Goal: Information Seeking & Learning: Compare options

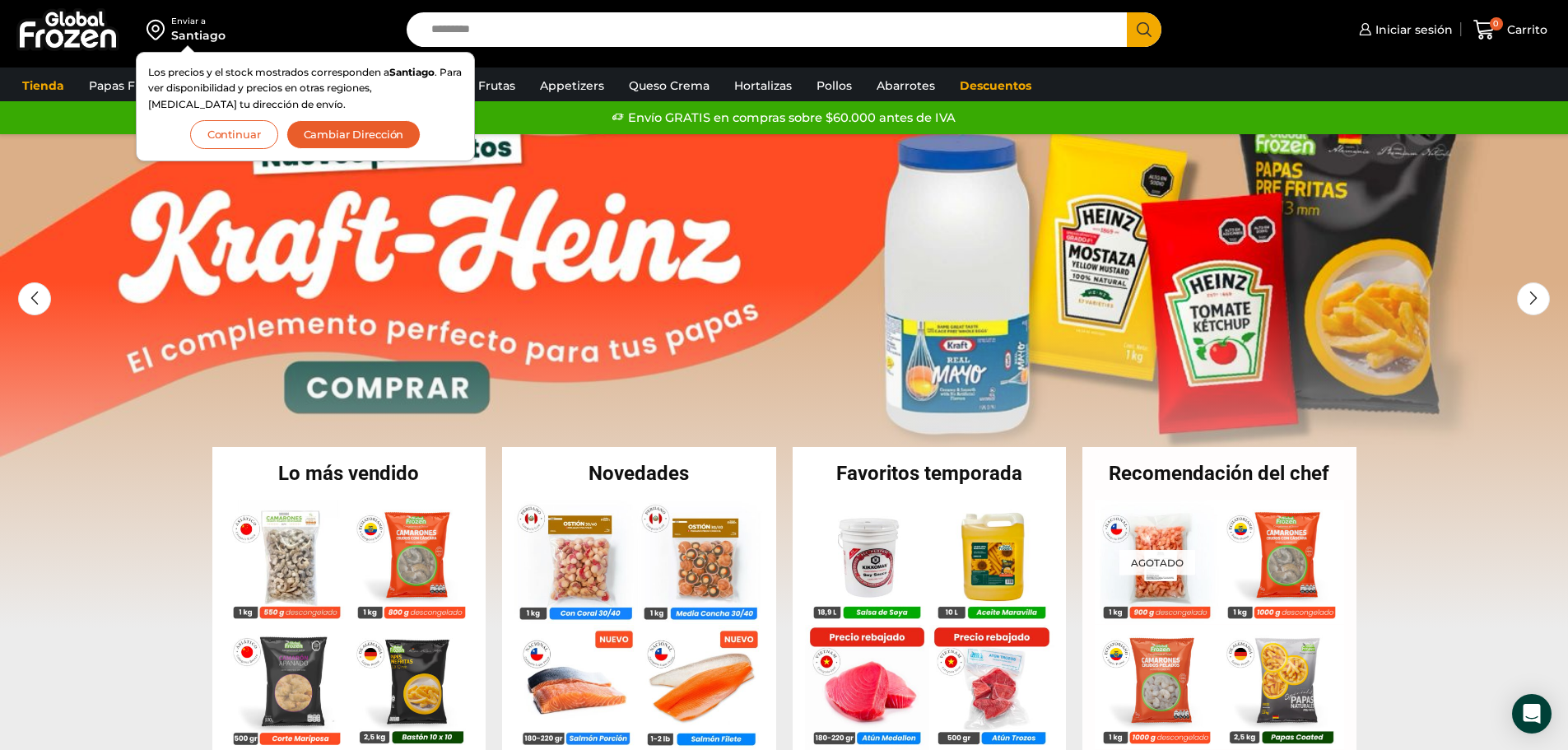
click at [235, 136] on button "Continuar" at bounding box center [234, 134] width 88 height 29
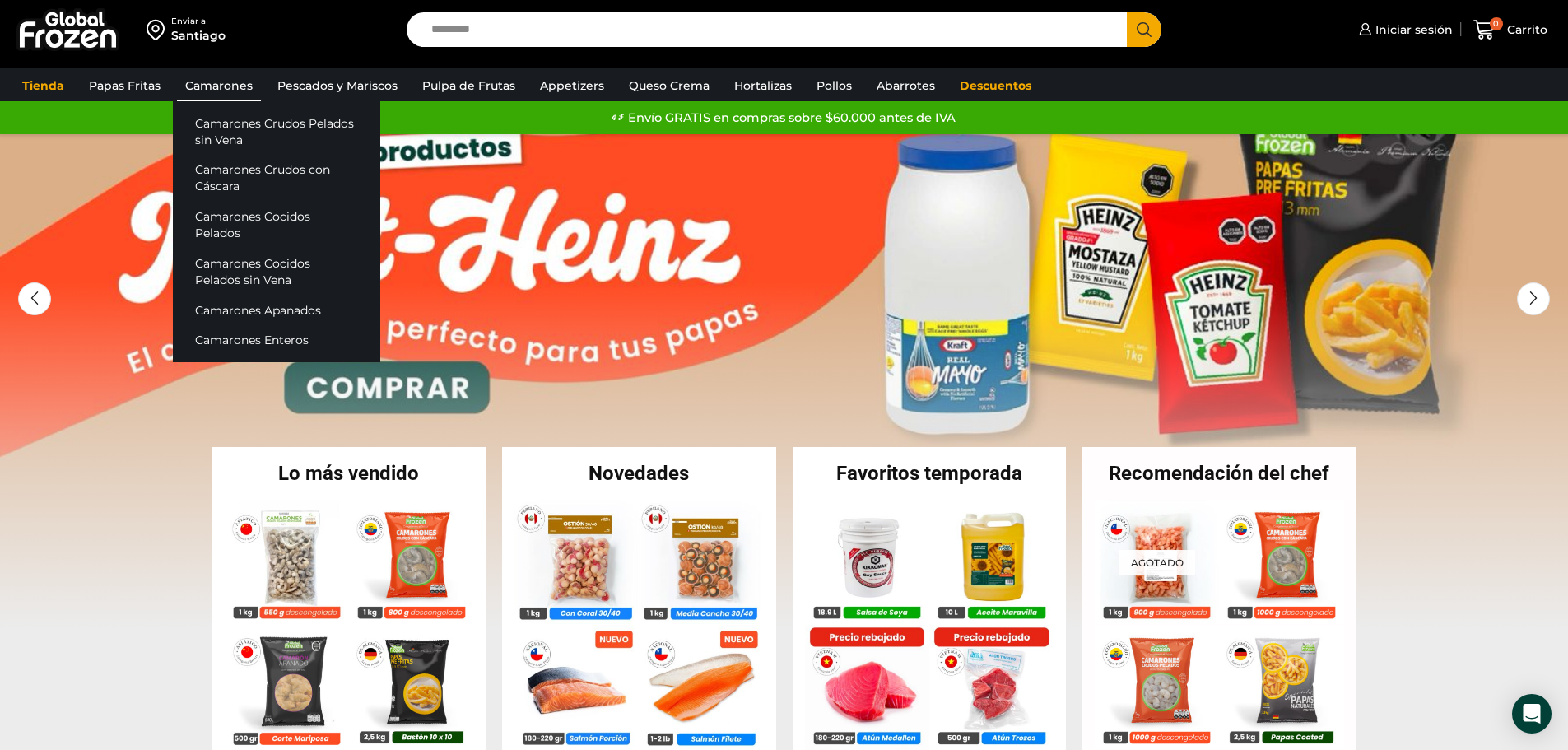
click at [214, 87] on link "Camarones" at bounding box center [219, 86] width 84 height 31
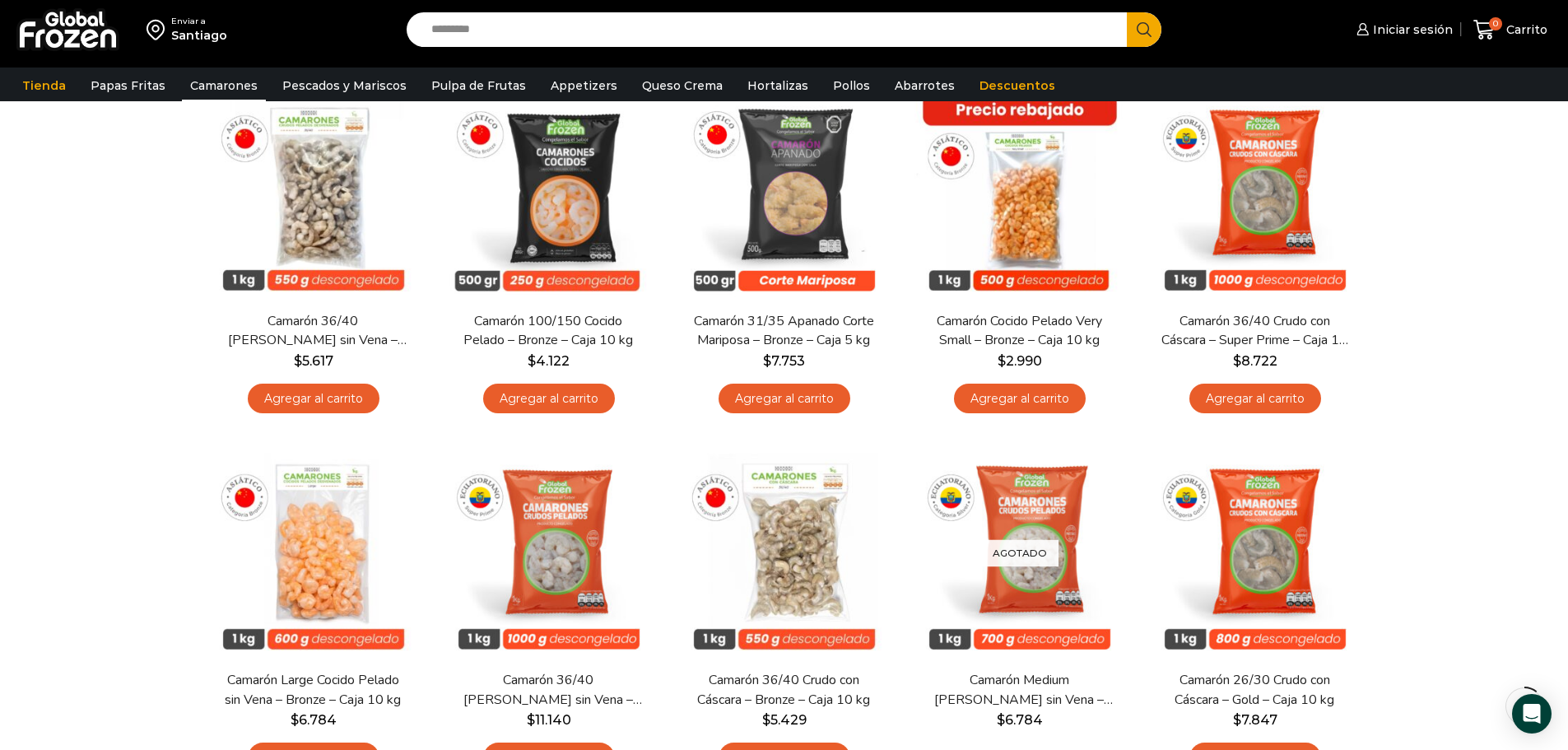
scroll to position [165, 0]
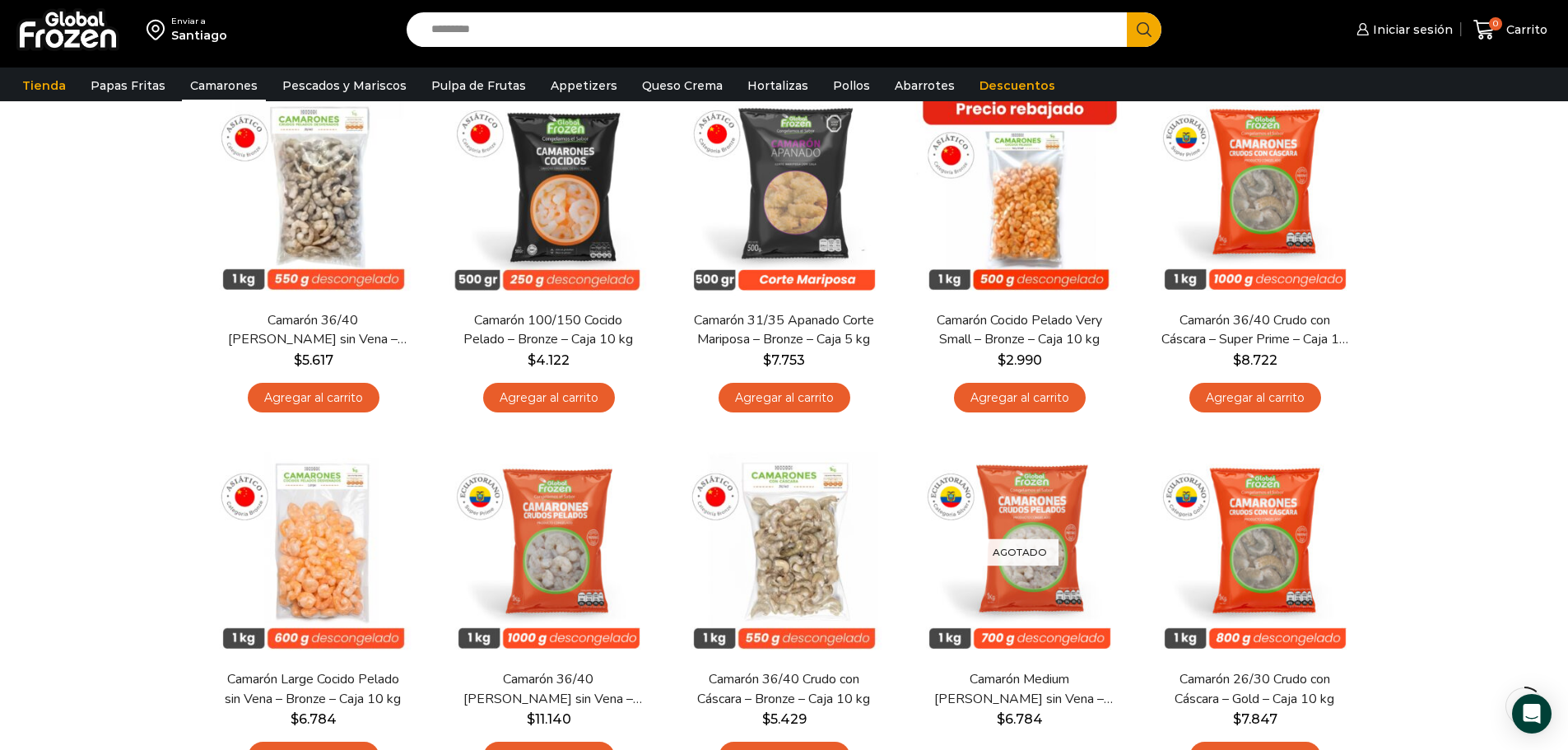
drag, startPoint x: 1428, startPoint y: 222, endPoint x: 1404, endPoint y: 231, distance: 25.6
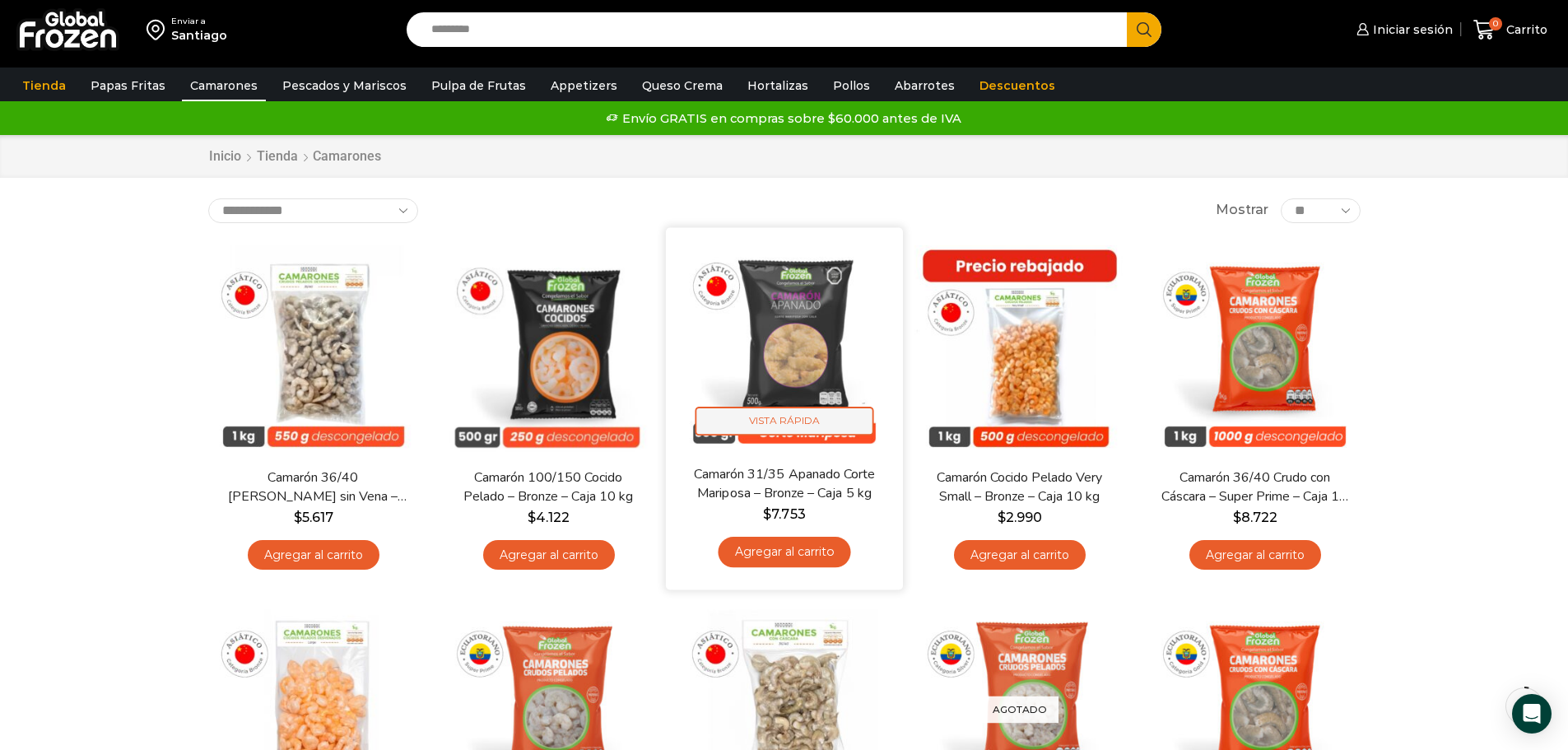
scroll to position [0, 0]
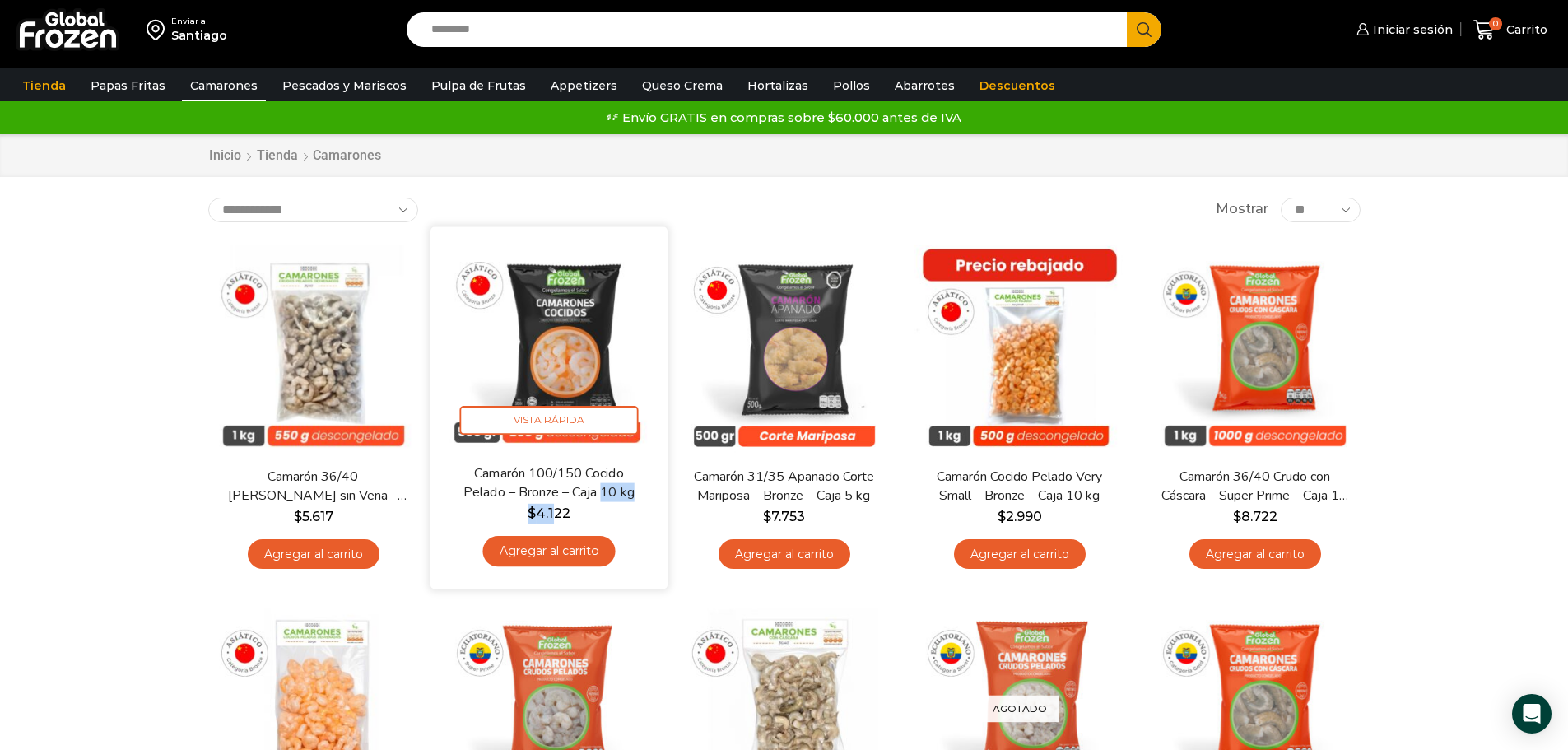
drag, startPoint x: 559, startPoint y: 519, endPoint x: 601, endPoint y: 485, distance: 54.0
click at [601, 485] on div "Camarón 100/150 Cocido Pelado – Bronze – Caja 10 kg $ 4.122 Agregar al carrito" at bounding box center [549, 520] width 212 height 113
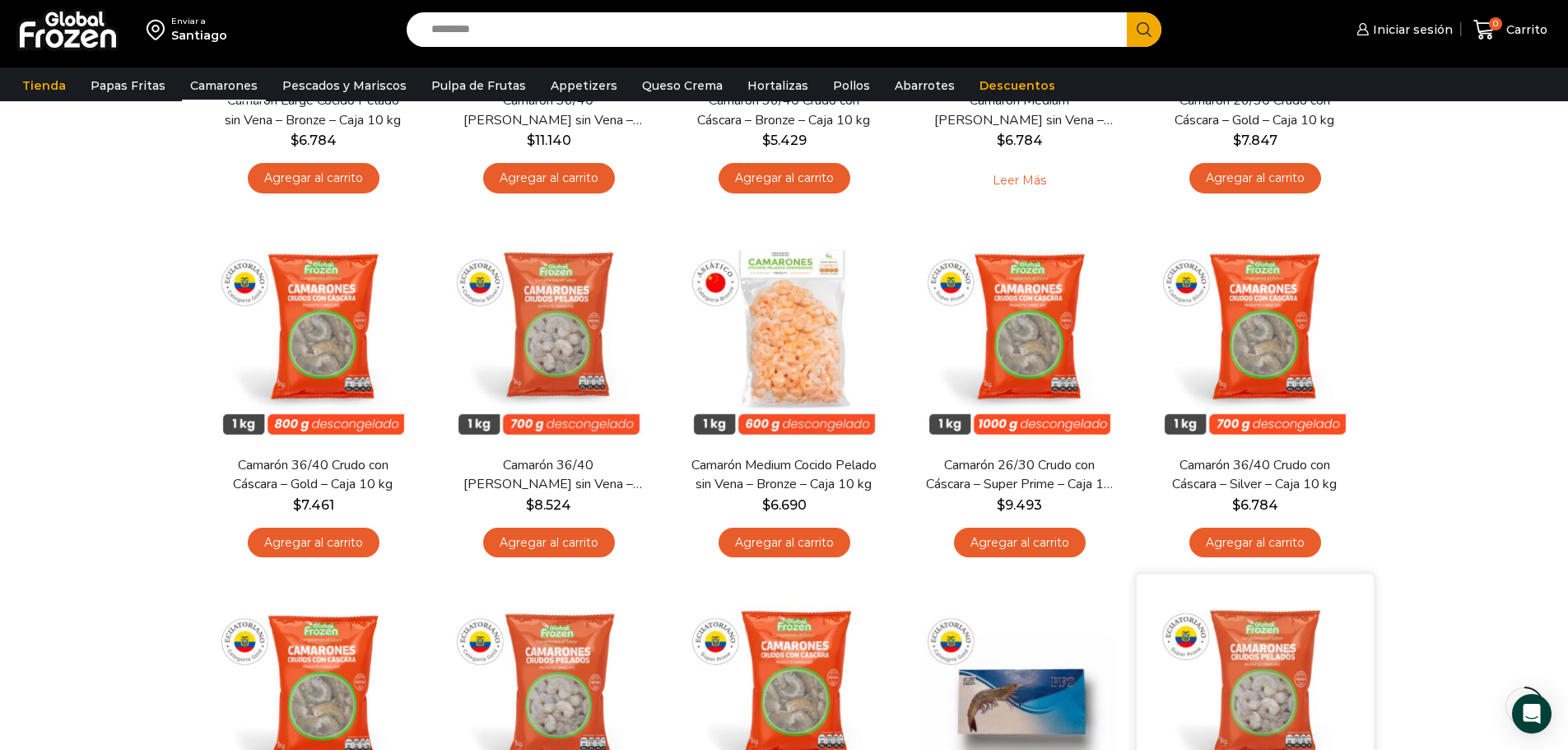
scroll to position [823, 0]
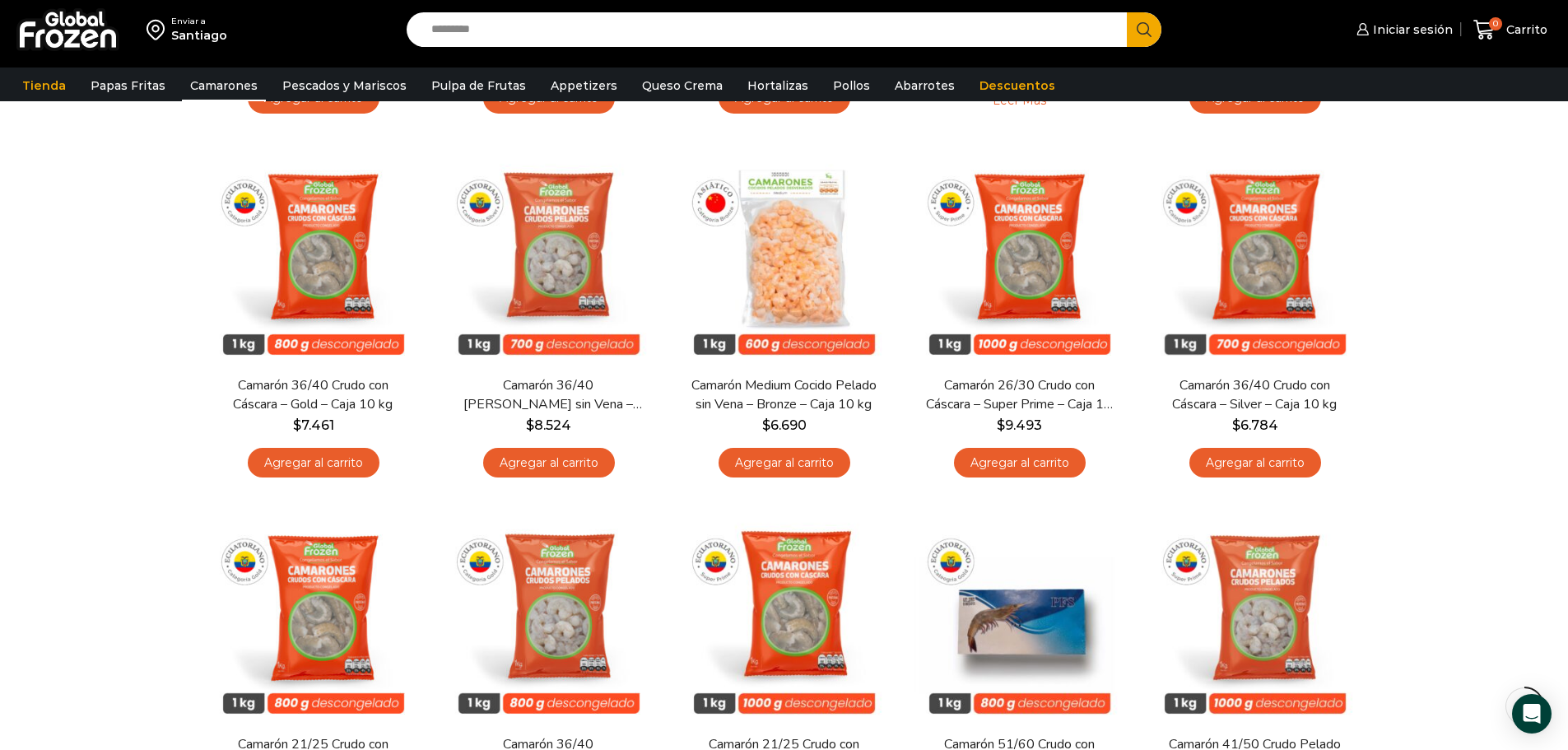
click at [1486, 375] on div "Enviar a Santiago Search input Search Iniciar sesión" at bounding box center [784, 130] width 1568 height 1907
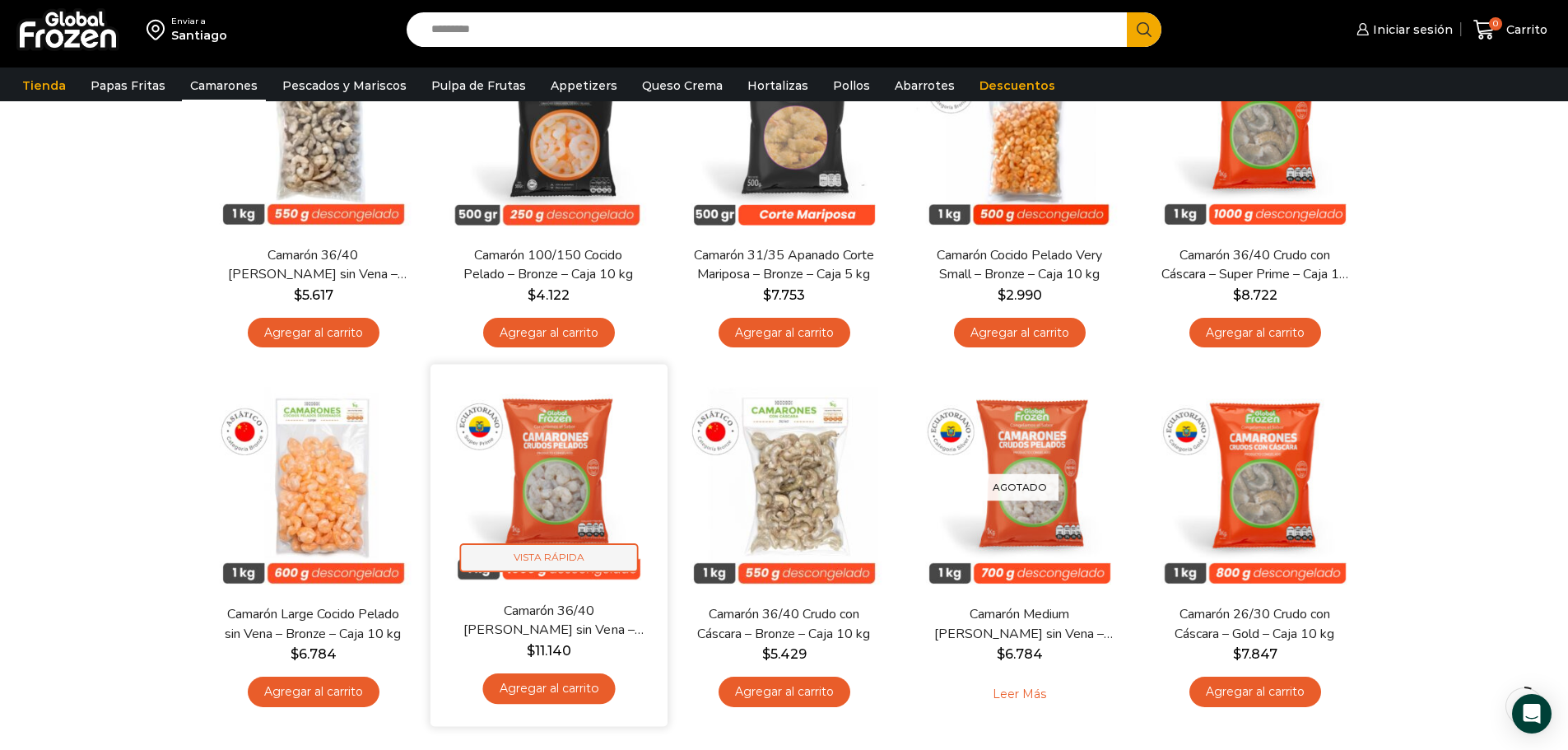
scroll to position [0, 0]
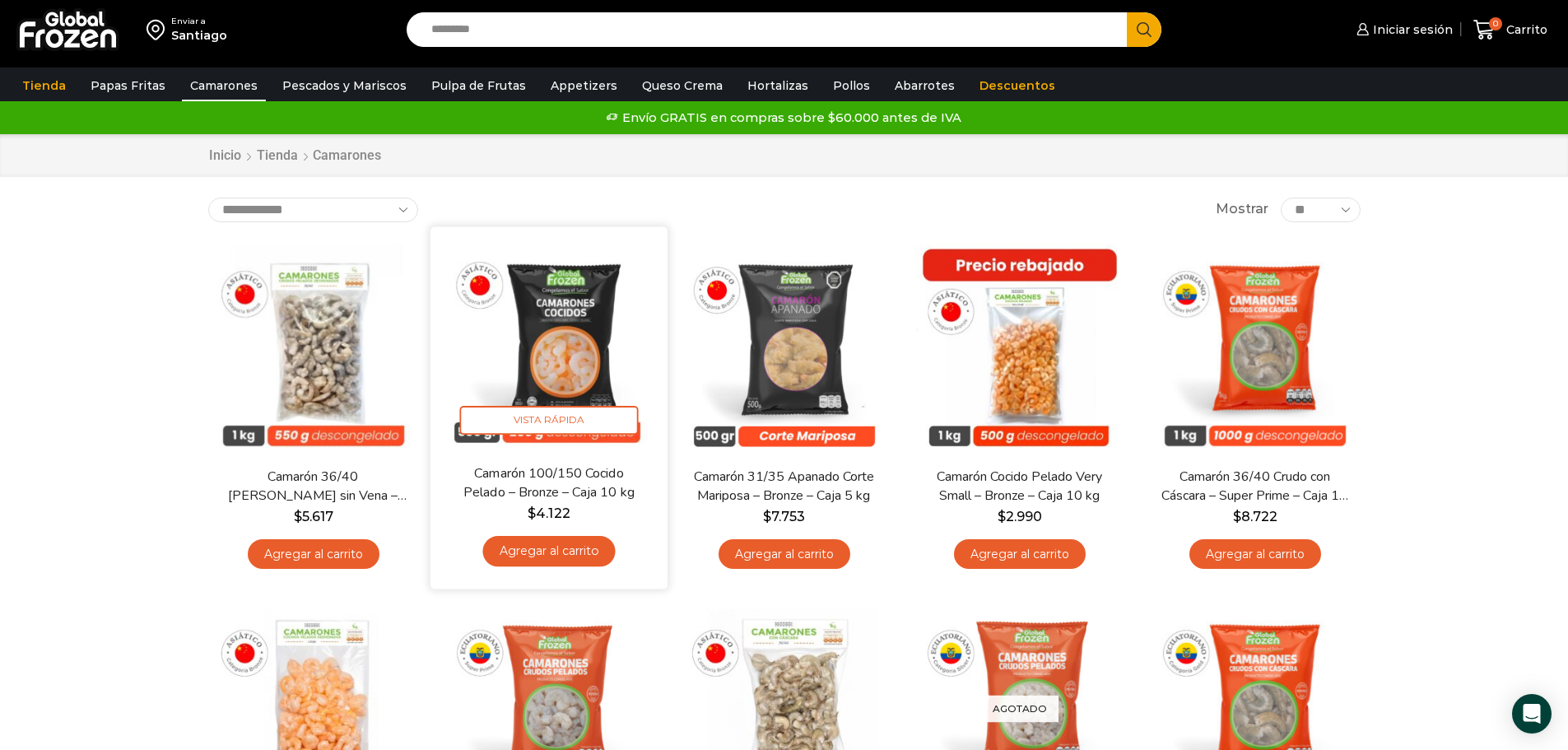
click at [571, 474] on link "Camarón 100/150 Cocido Pelado – Bronze – Caja 10 kg" at bounding box center [548, 483] width 191 height 39
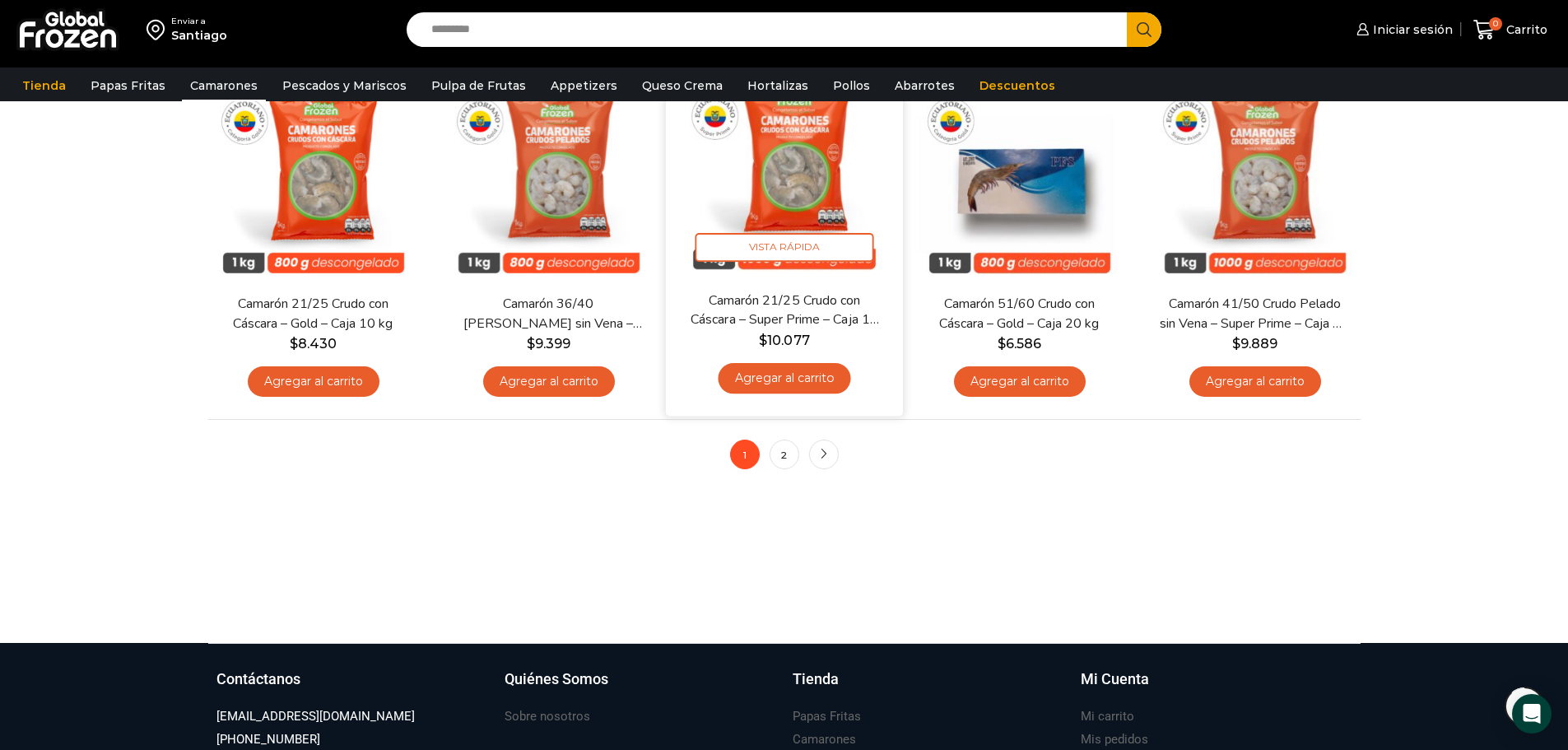
scroll to position [1317, 0]
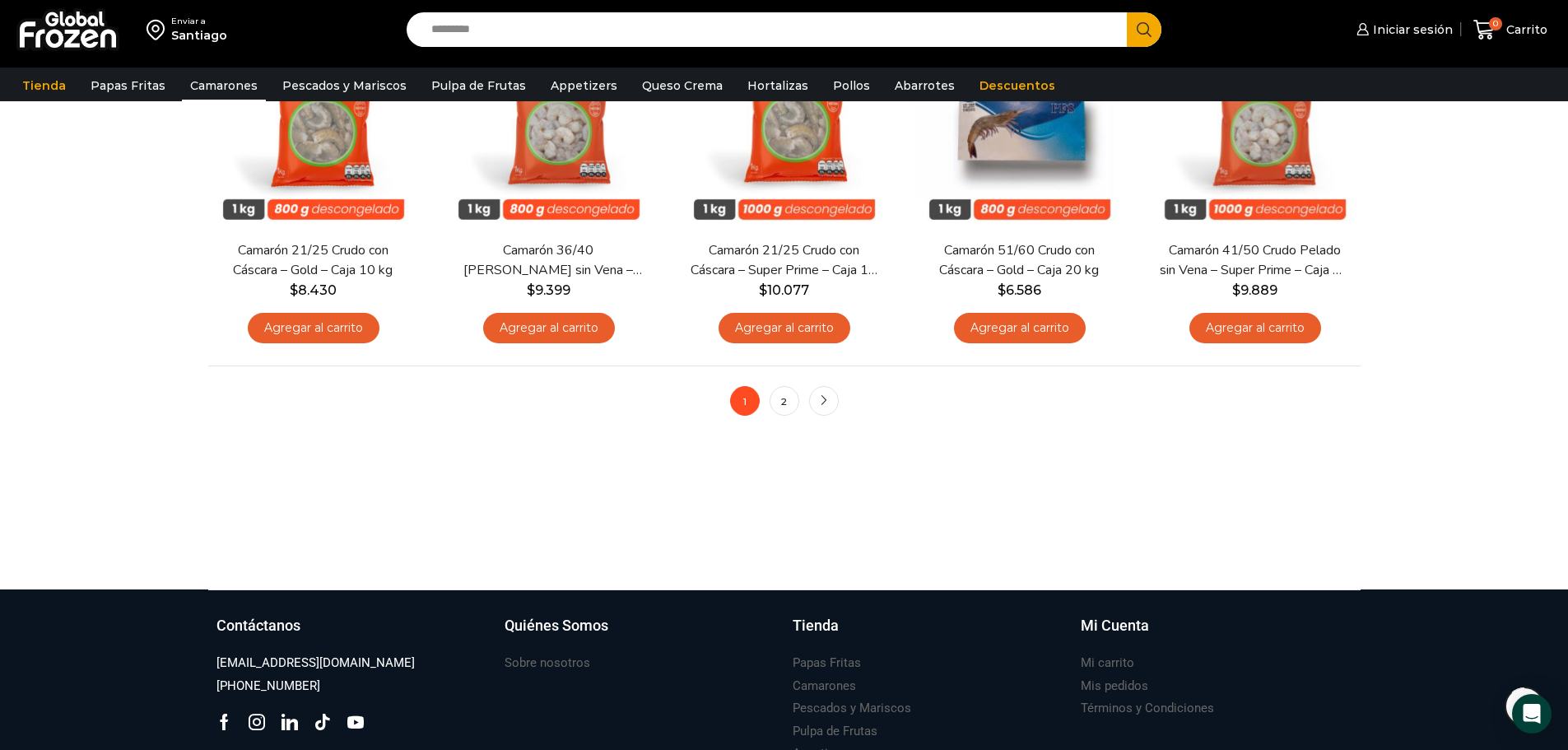
click at [770, 399] on li "2" at bounding box center [784, 401] width 29 height 30
click at [779, 399] on link "2" at bounding box center [784, 401] width 29 height 30
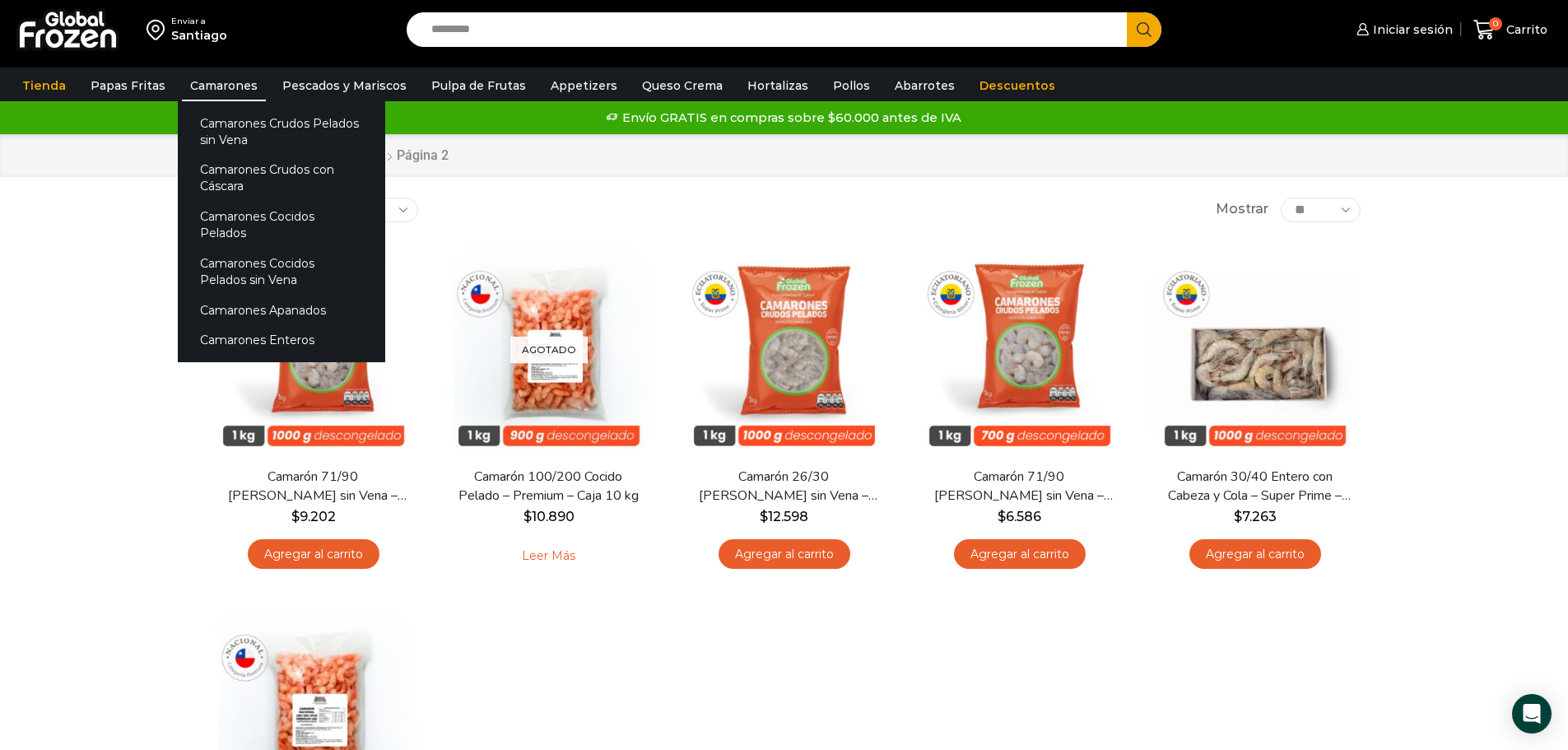
click at [197, 83] on link "Camarones" at bounding box center [224, 86] width 84 height 31
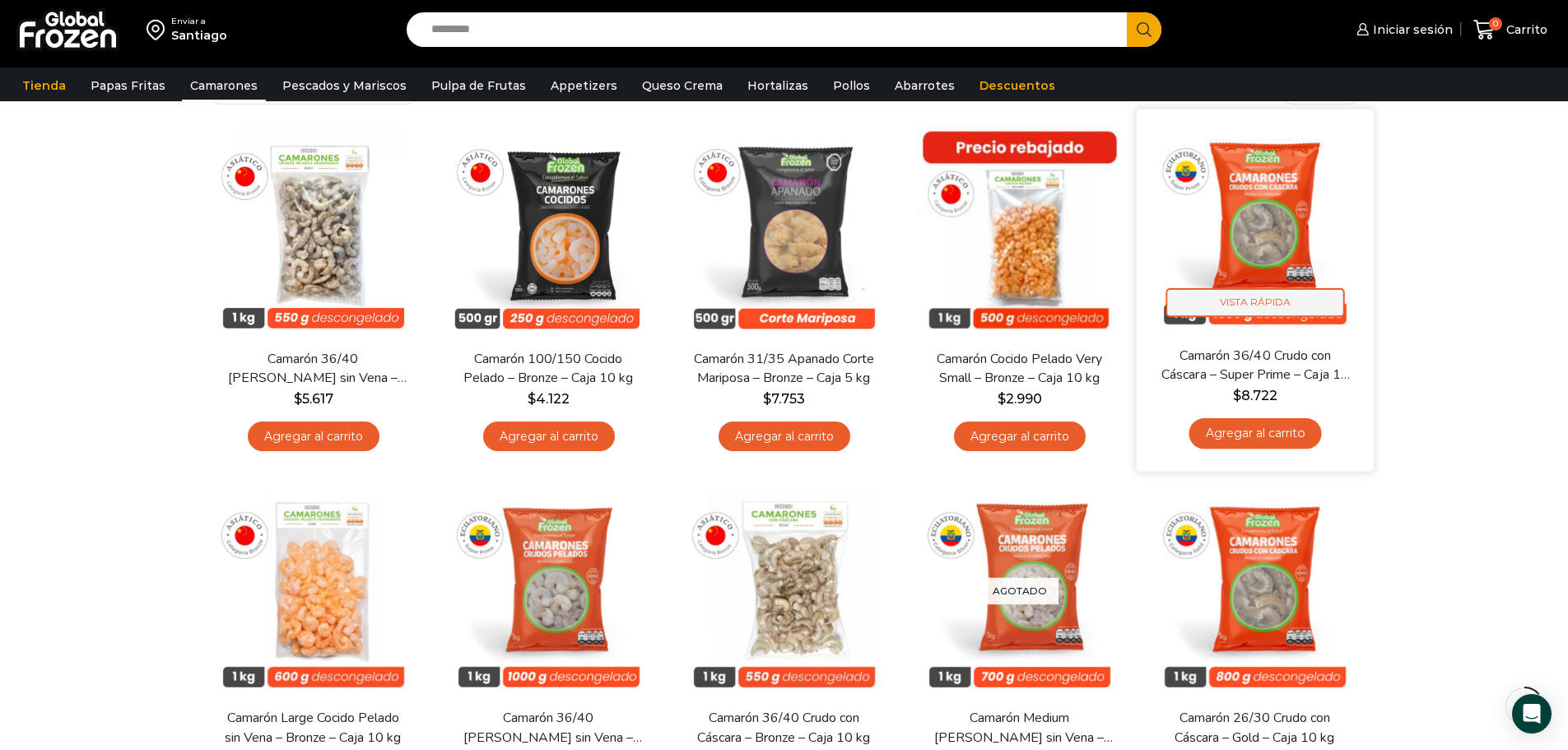
scroll to position [247, 0]
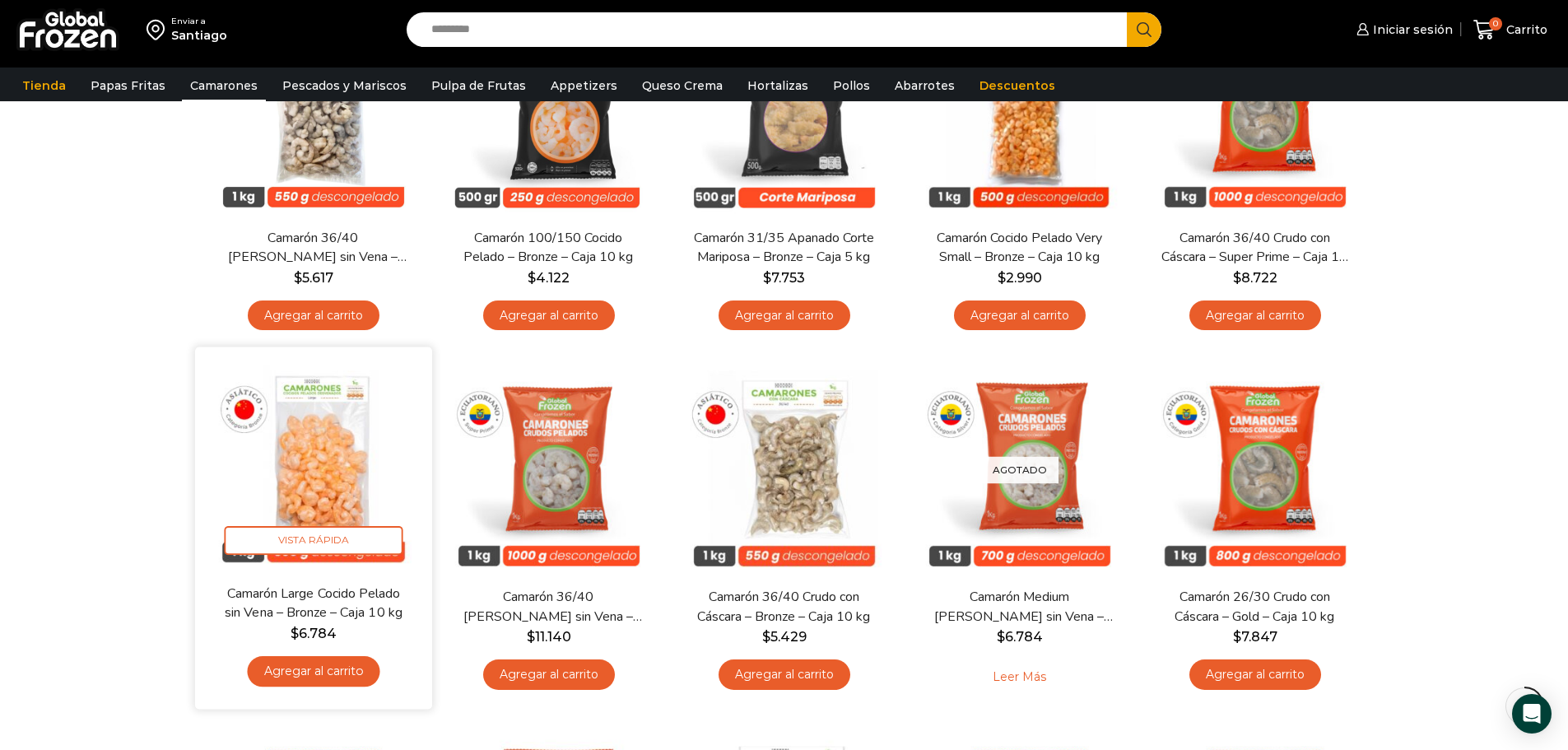
click at [323, 498] on img at bounding box center [313, 465] width 212 height 212
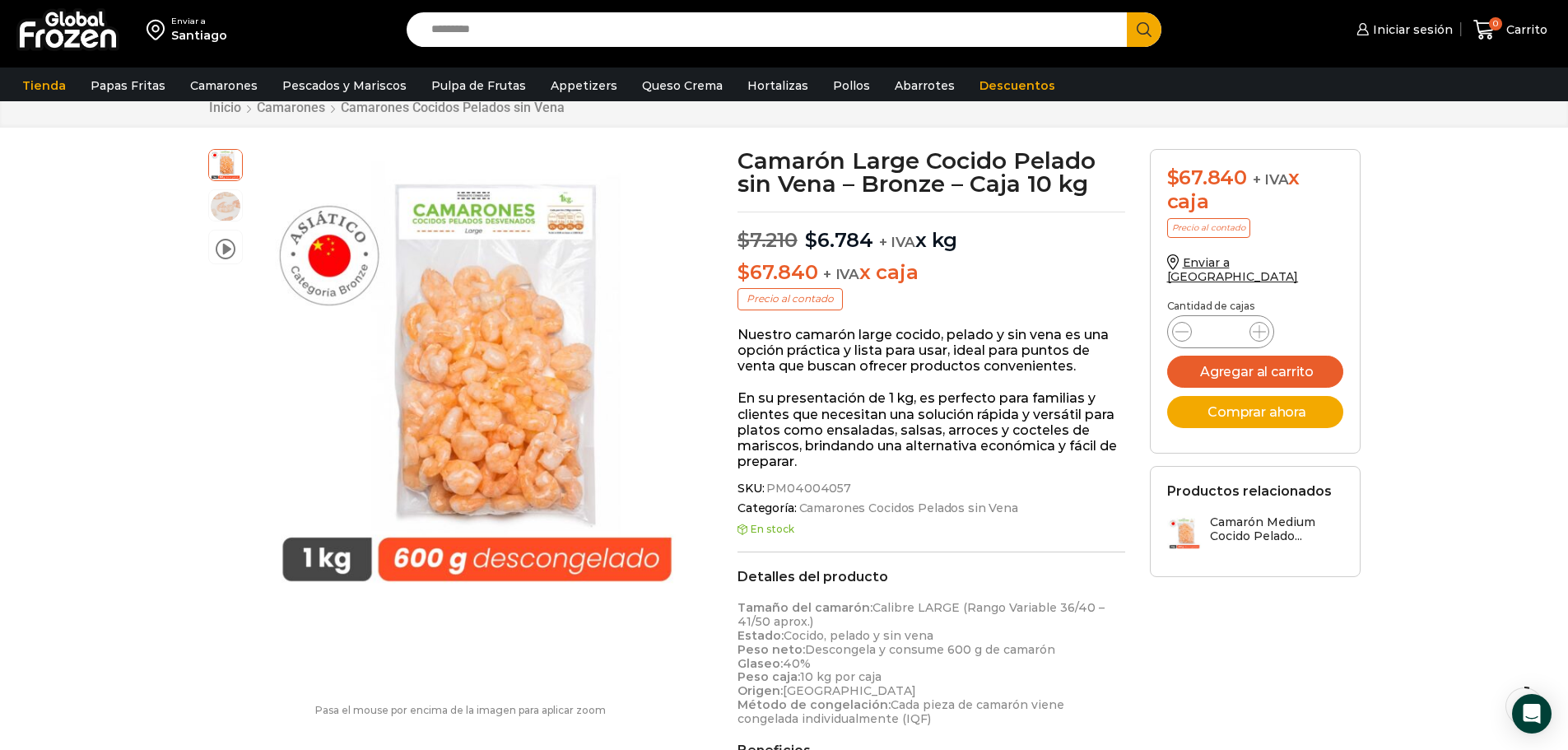
scroll to position [83, 0]
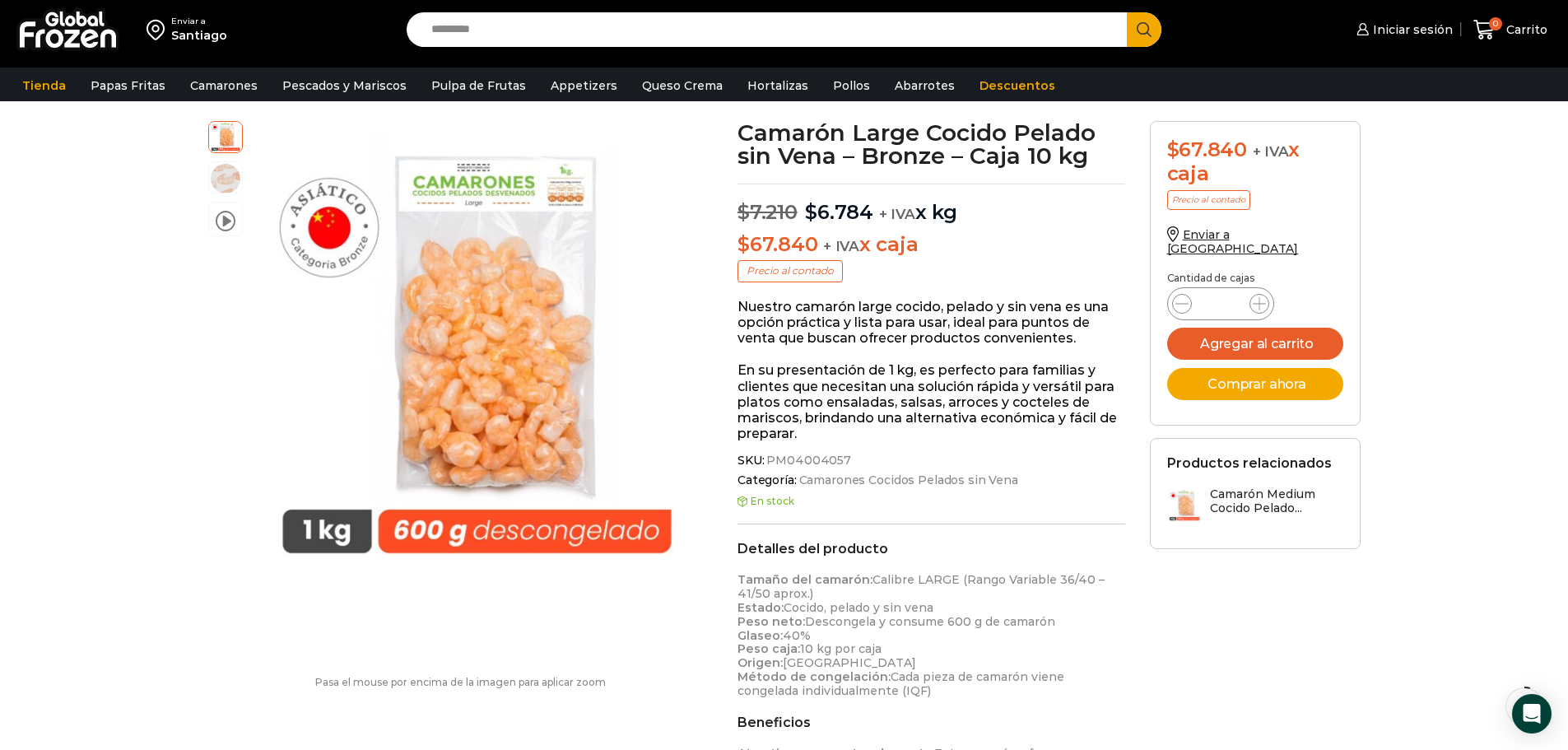
click at [1245, 491] on h3 "Camarón Medium Cocido Pelado..." at bounding box center [1277, 501] width 133 height 28
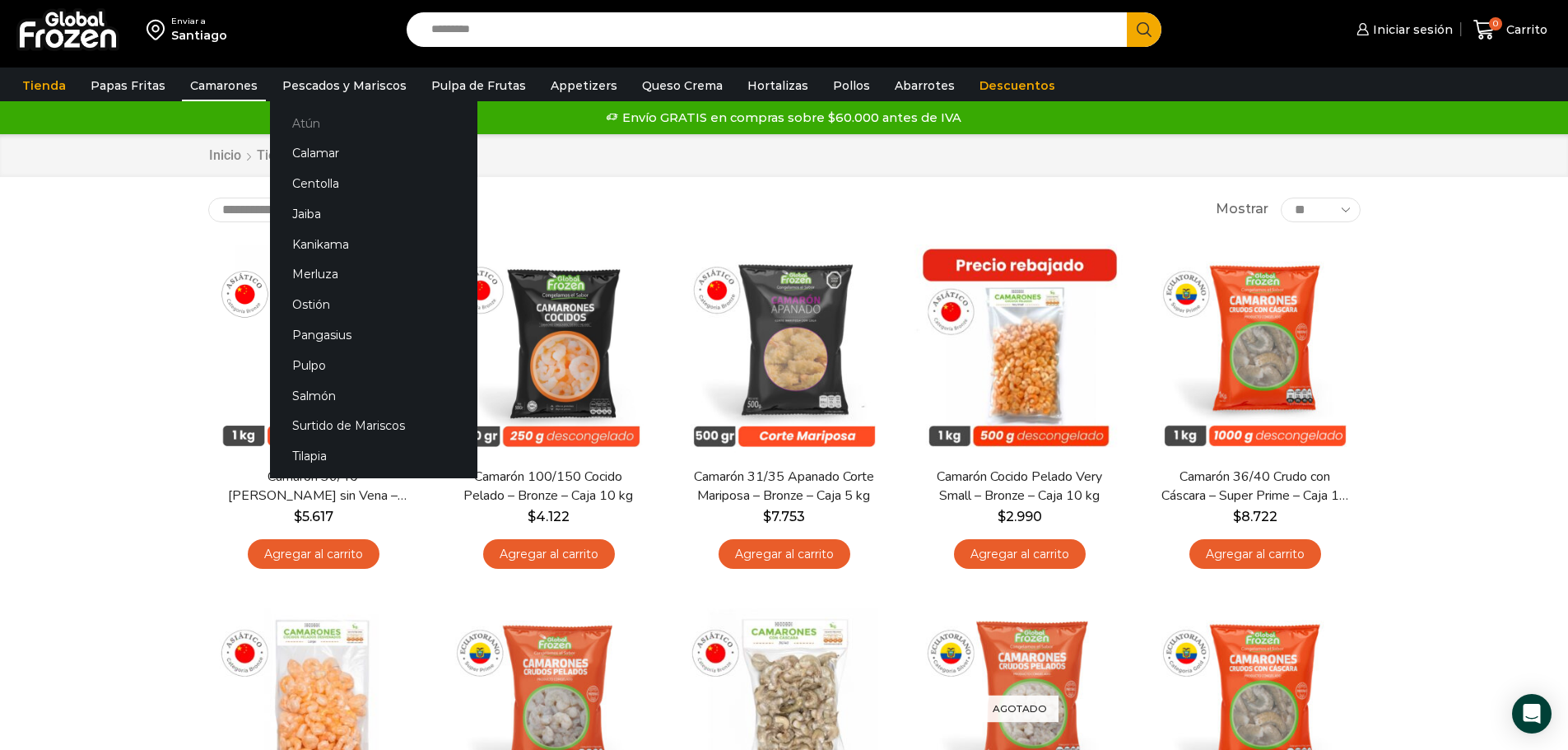
click at [281, 128] on link "Atún" at bounding box center [374, 123] width 207 height 30
click at [303, 367] on link "Pulpo" at bounding box center [374, 365] width 207 height 30
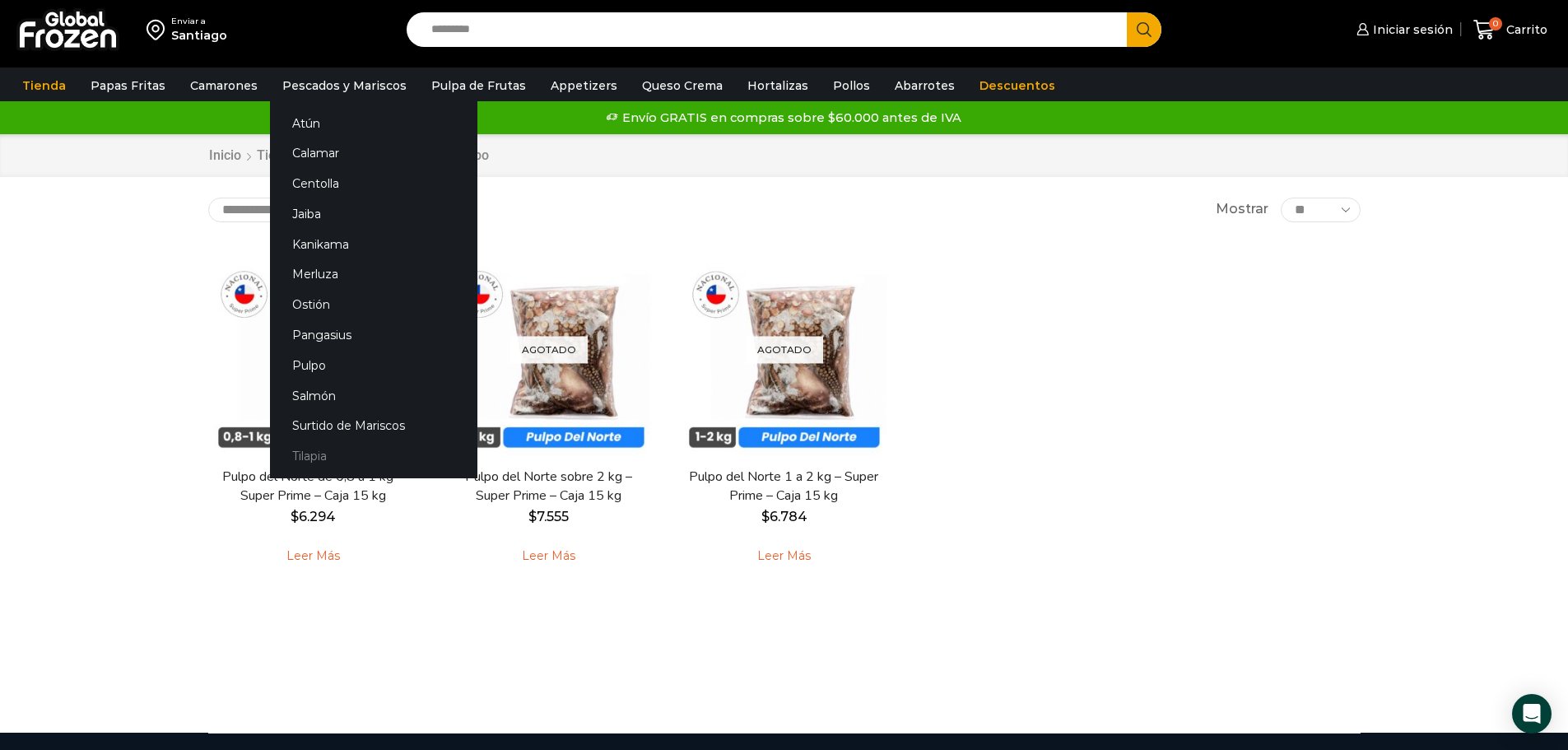
click at [313, 454] on link "Tilapia" at bounding box center [374, 457] width 207 height 30
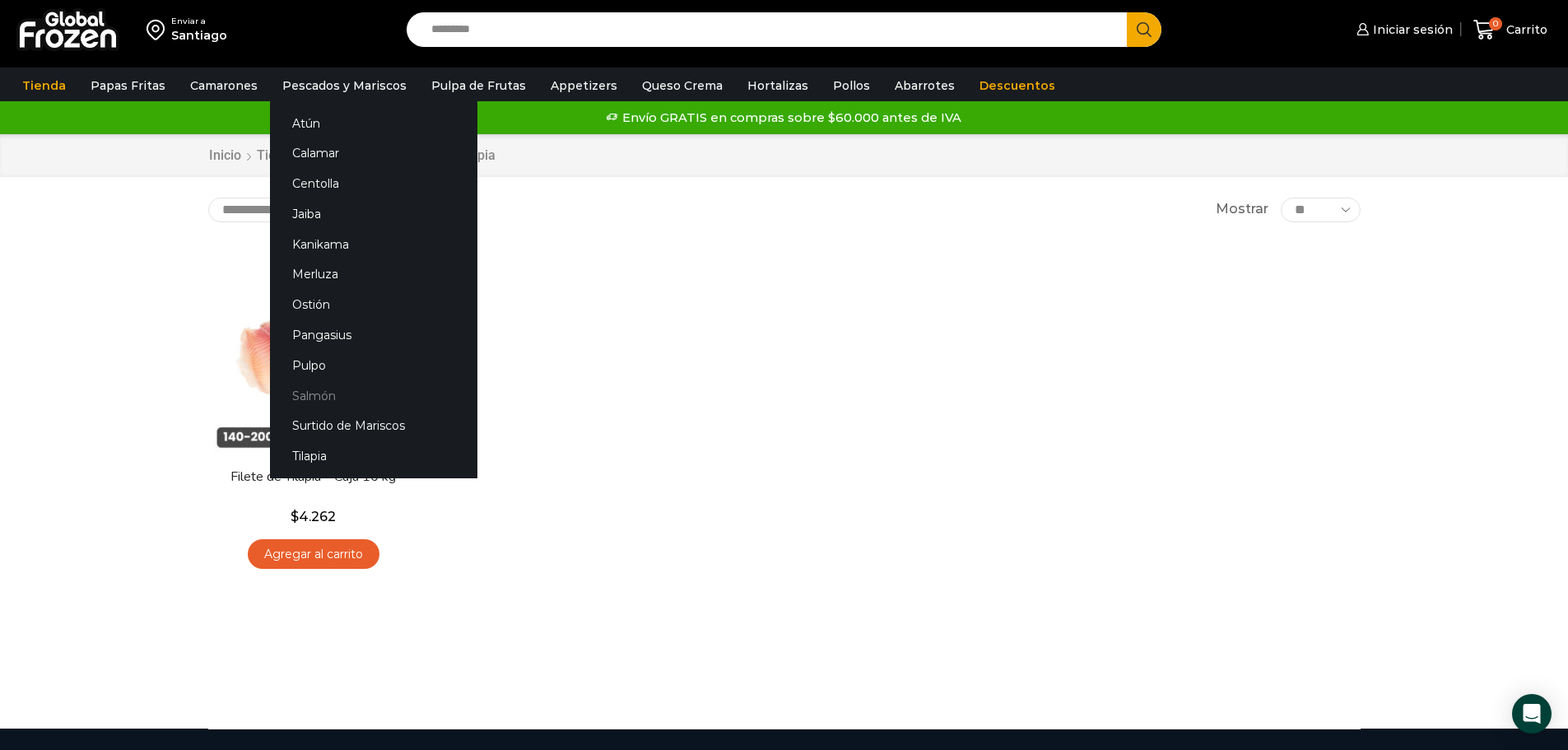
click at [319, 398] on link "Salmón" at bounding box center [374, 396] width 207 height 30
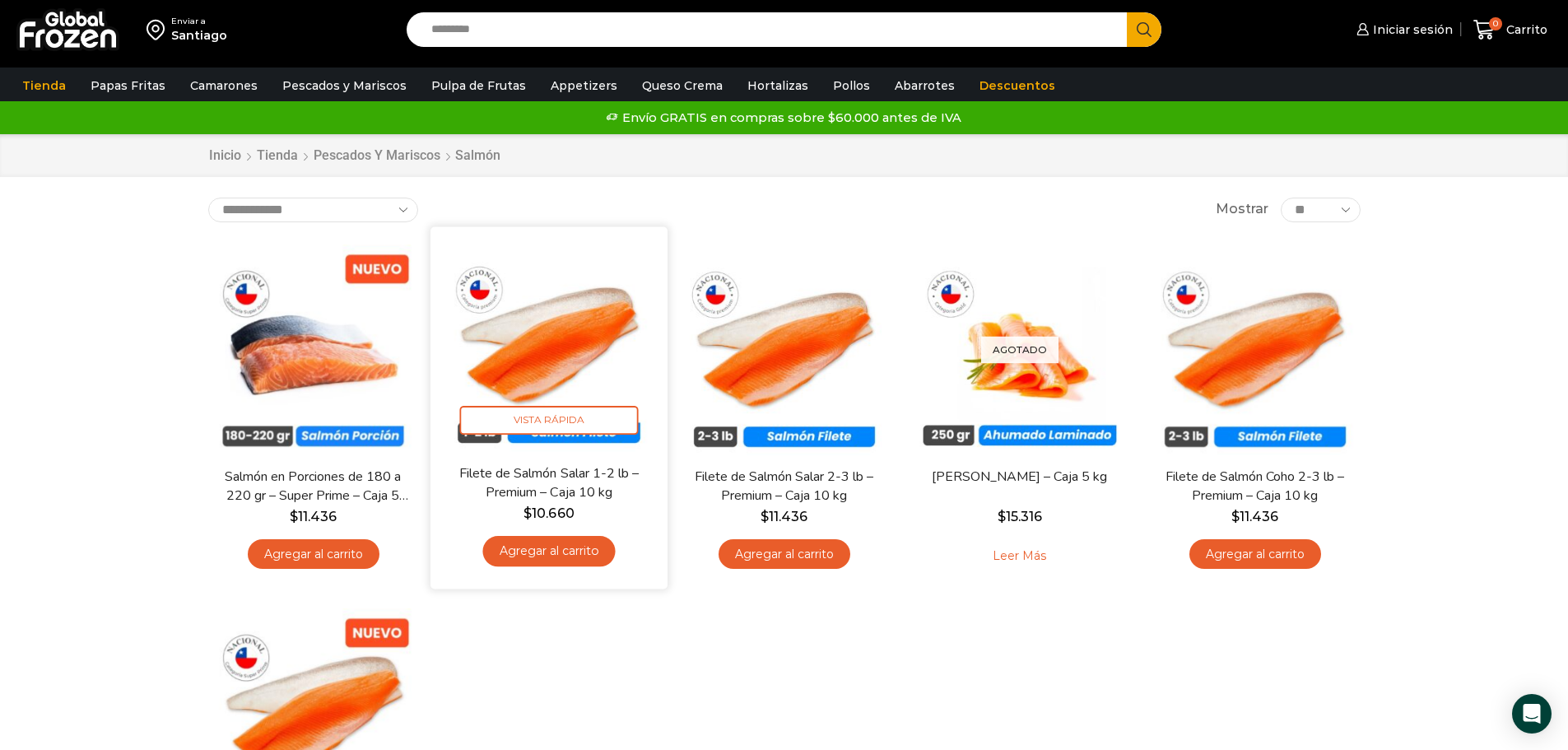
click at [565, 366] on img at bounding box center [549, 345] width 212 height 212
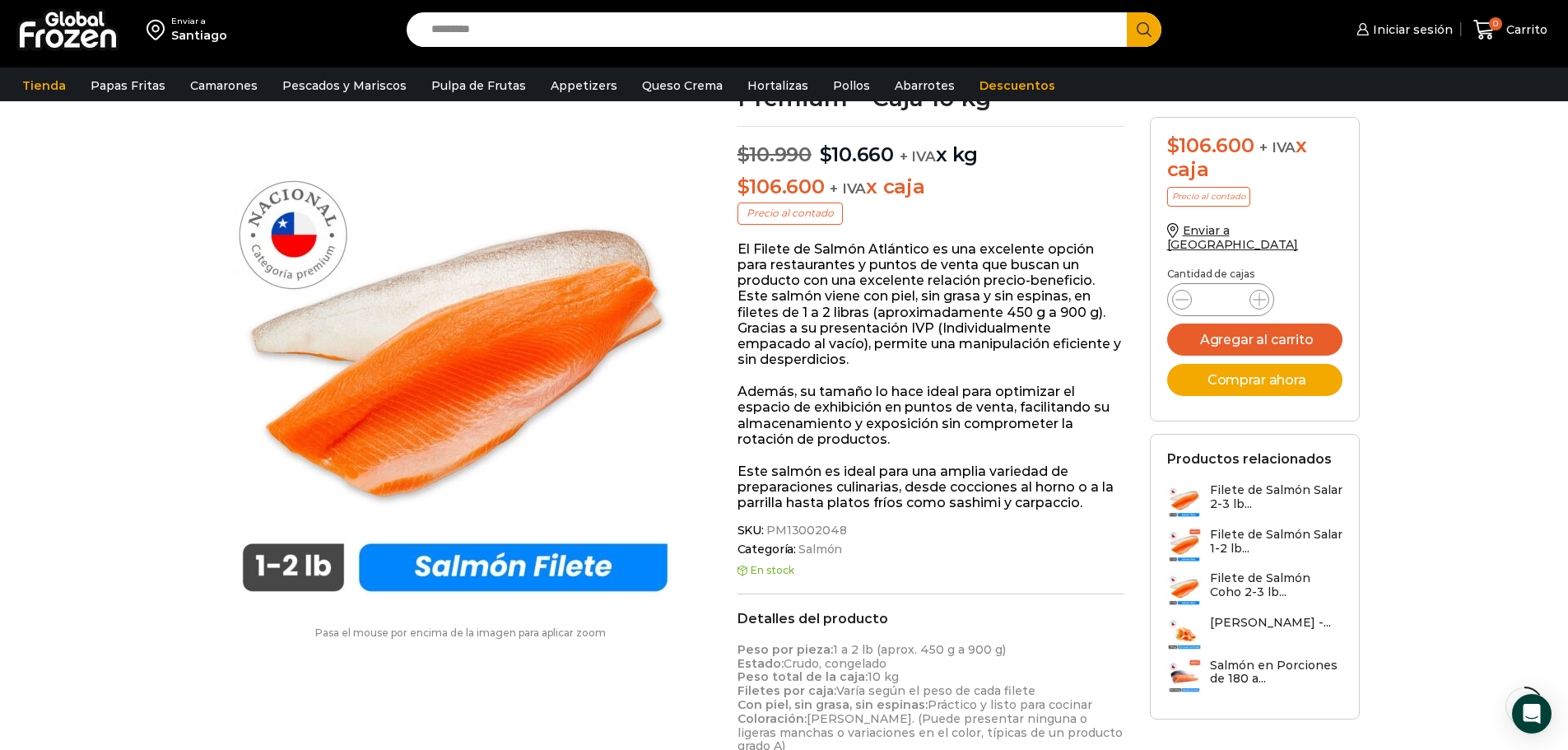
scroll to position [166, 0]
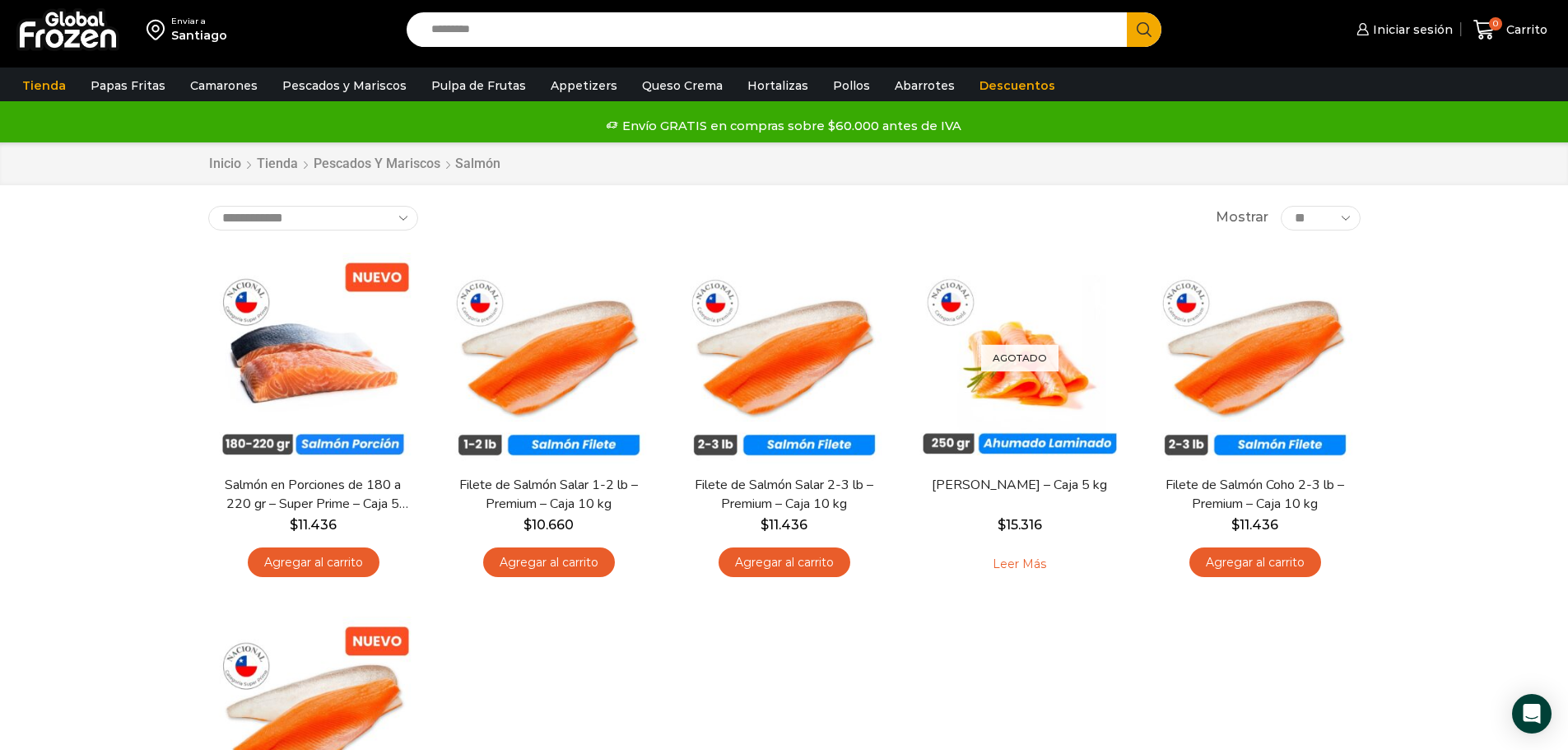
scroll to position [83, 0]
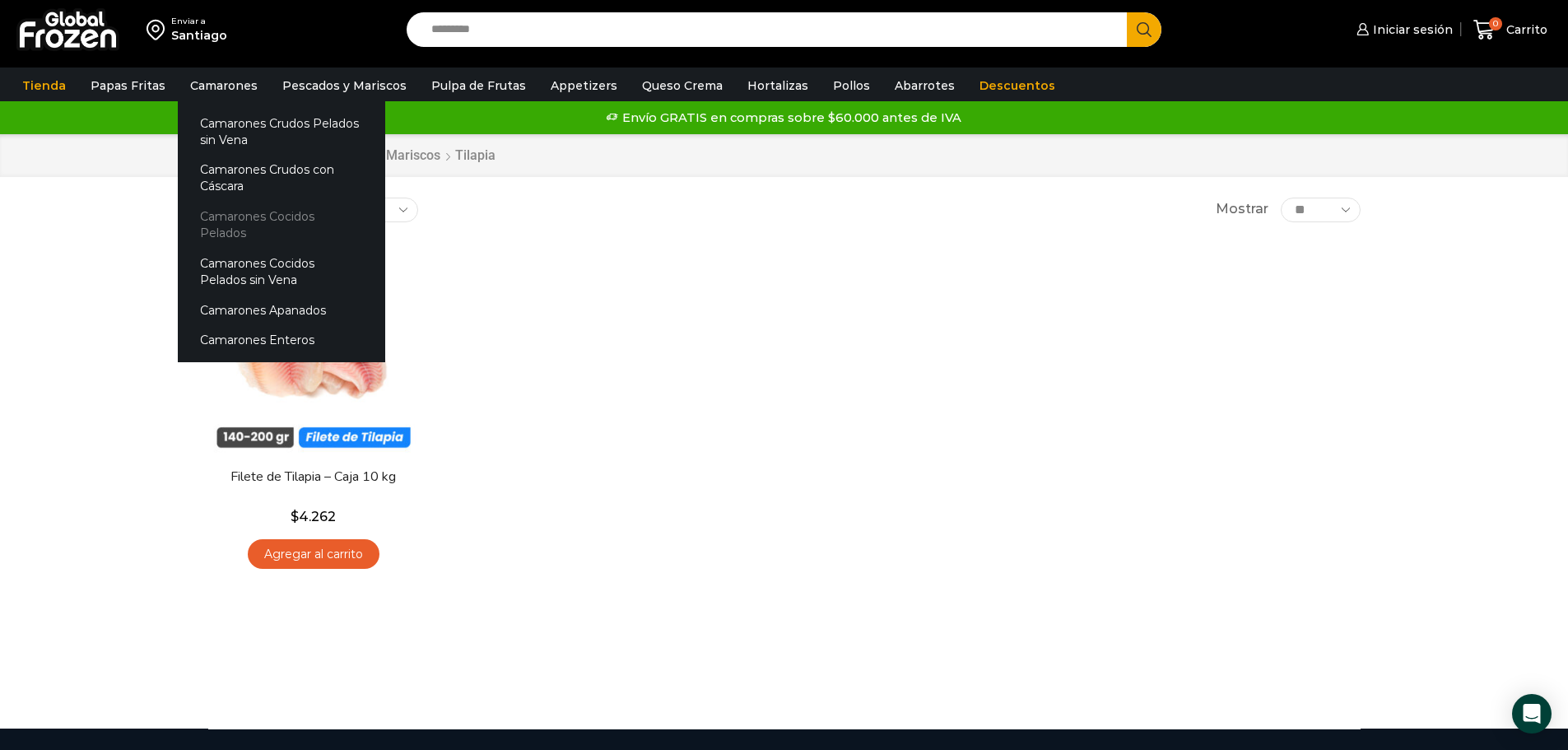
click at [254, 211] on link "Camarones Cocidos Pelados" at bounding box center [282, 225] width 207 height 47
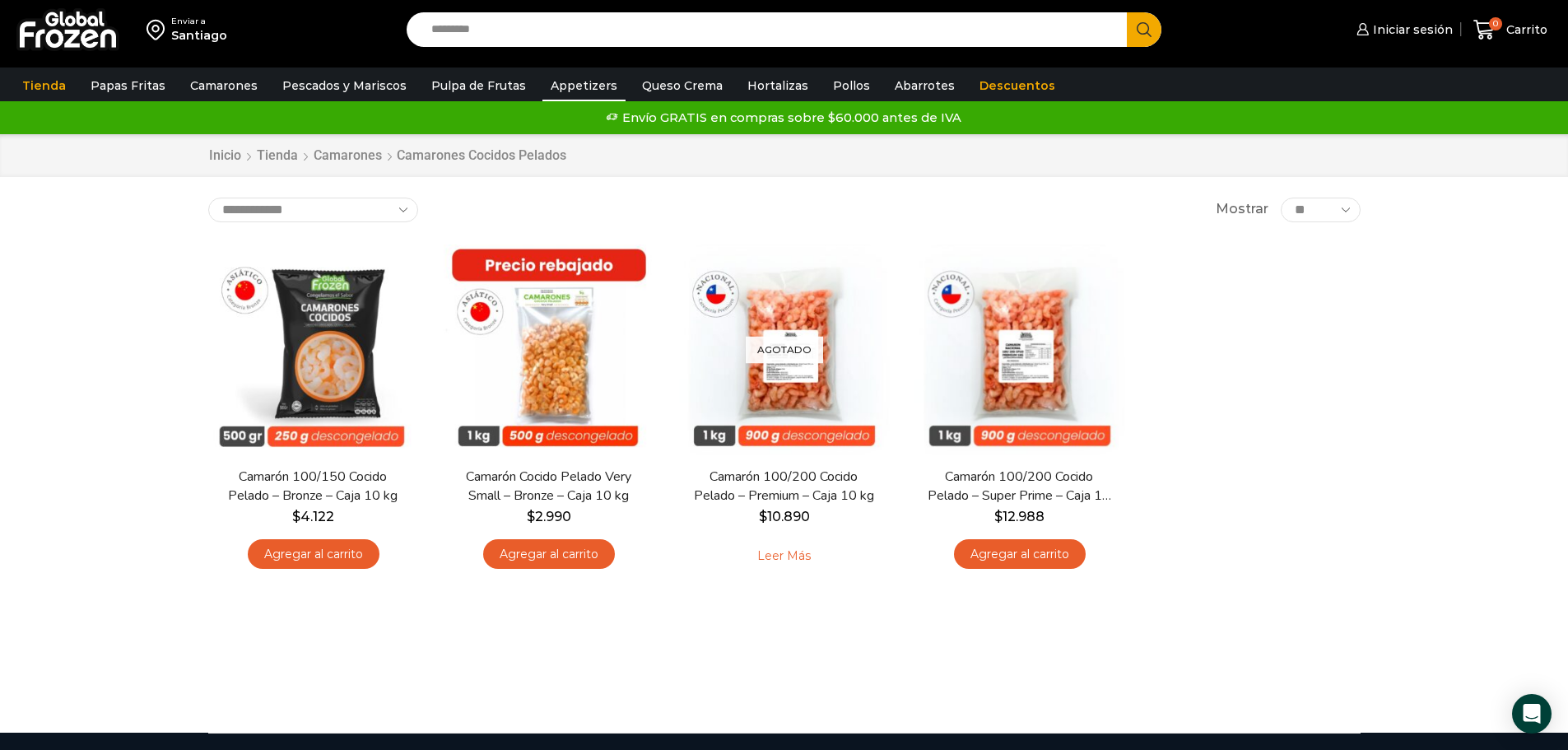
click at [559, 83] on link "Appetizers" at bounding box center [583, 86] width 83 height 31
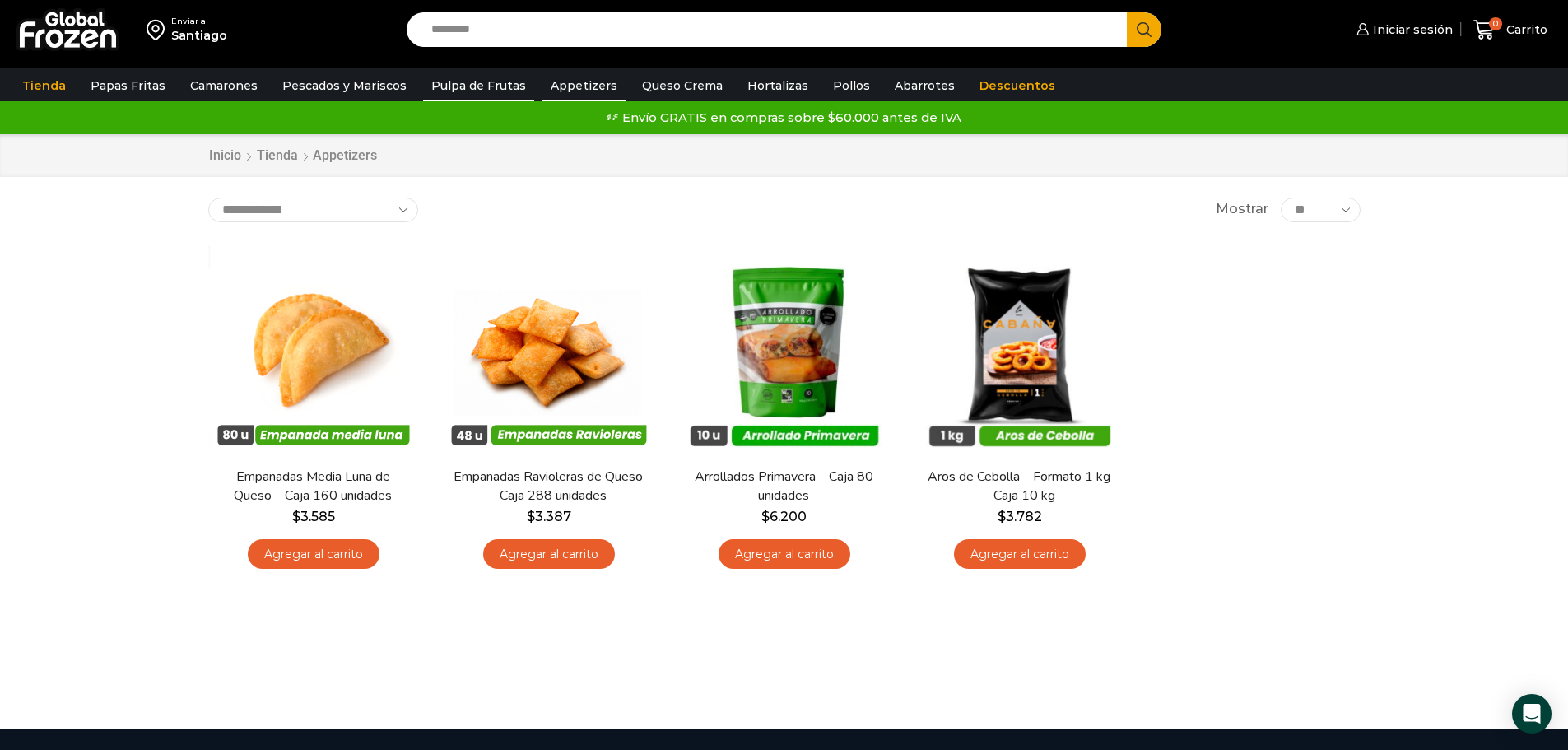
click at [479, 85] on link "Pulpa de Frutas" at bounding box center [479, 86] width 111 height 31
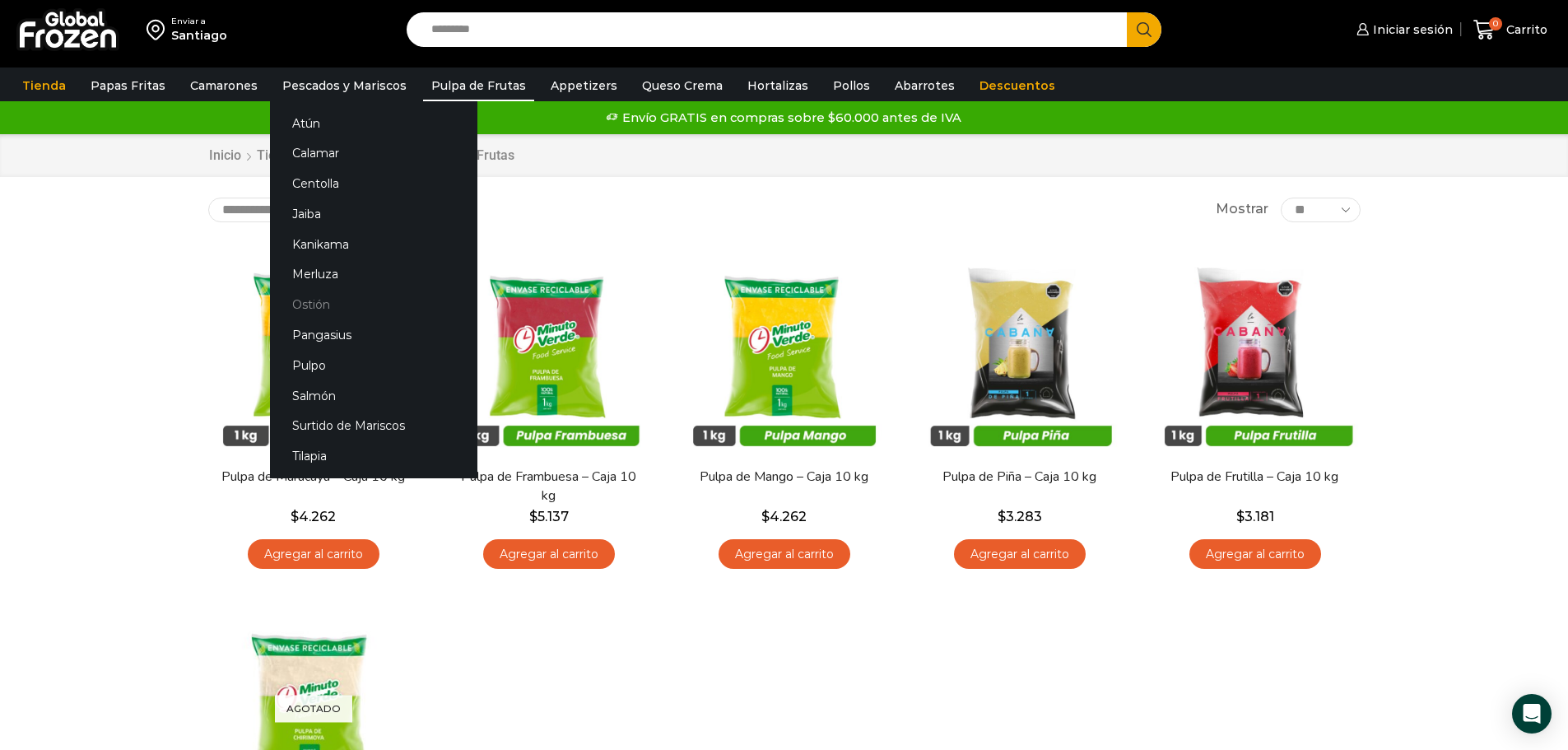
click at [306, 301] on link "Ostión" at bounding box center [374, 306] width 207 height 30
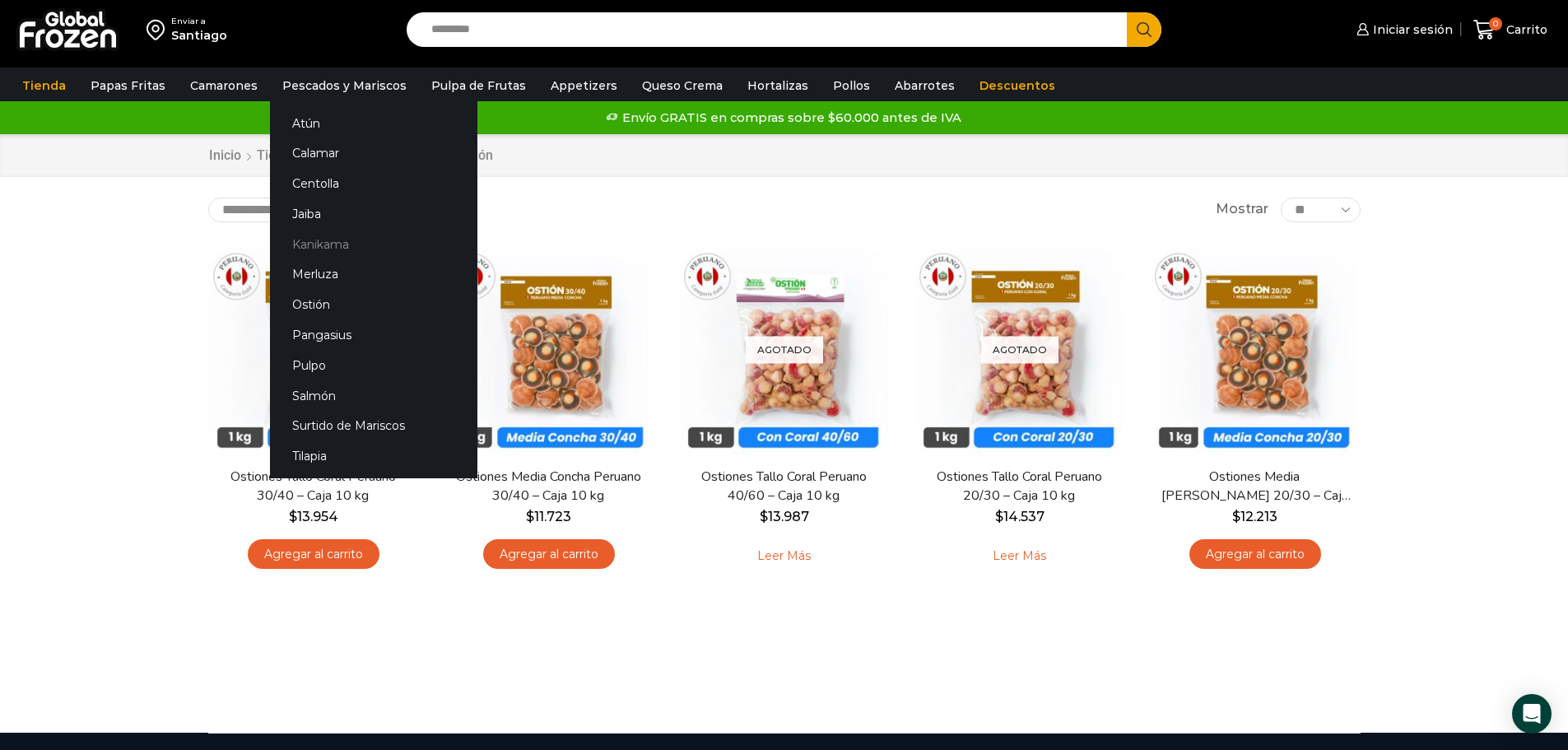
click at [315, 245] on link "Kanikama" at bounding box center [374, 245] width 207 height 30
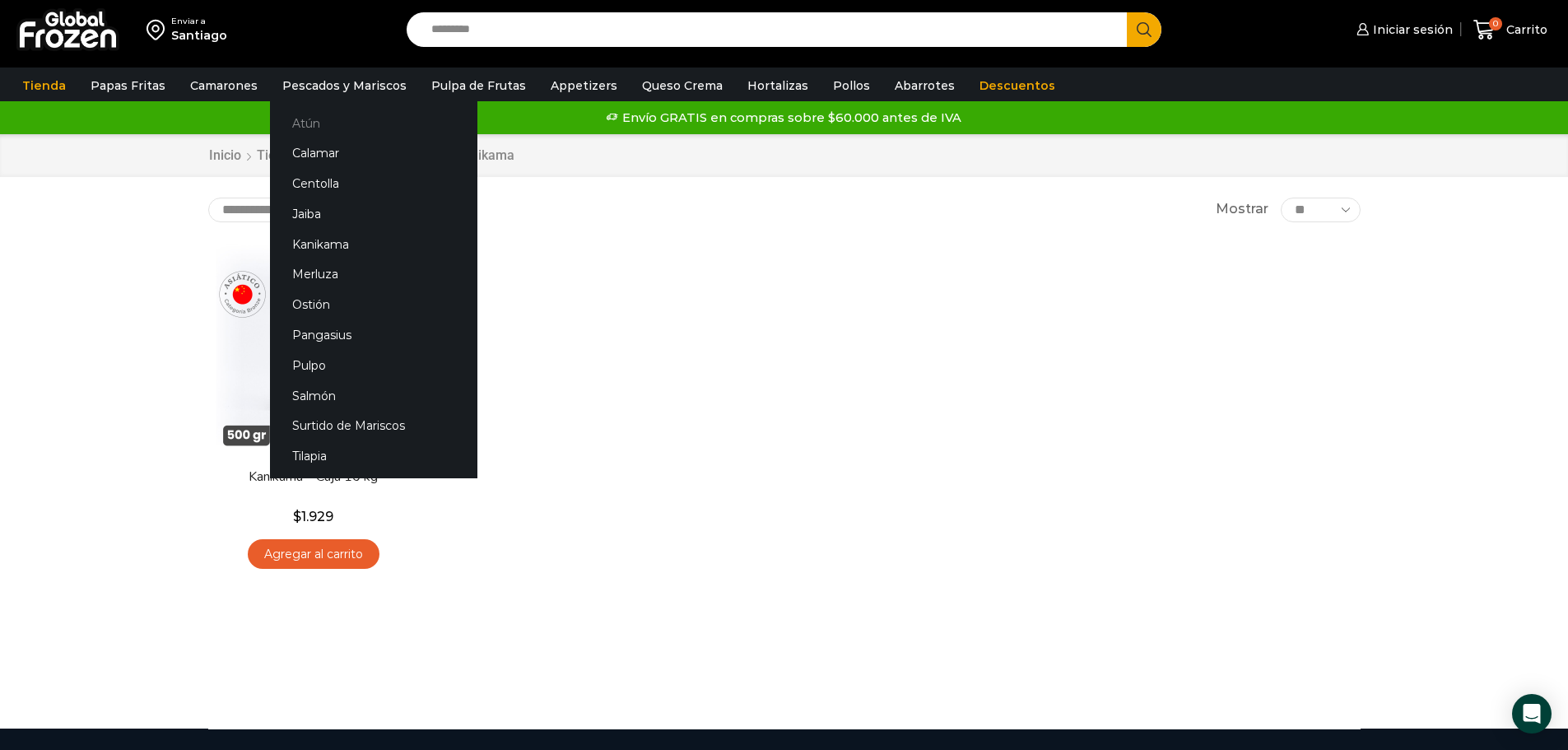
click at [307, 124] on link "Atún" at bounding box center [374, 123] width 207 height 30
